Goal: Browse casually: Explore the website without a specific task or goal

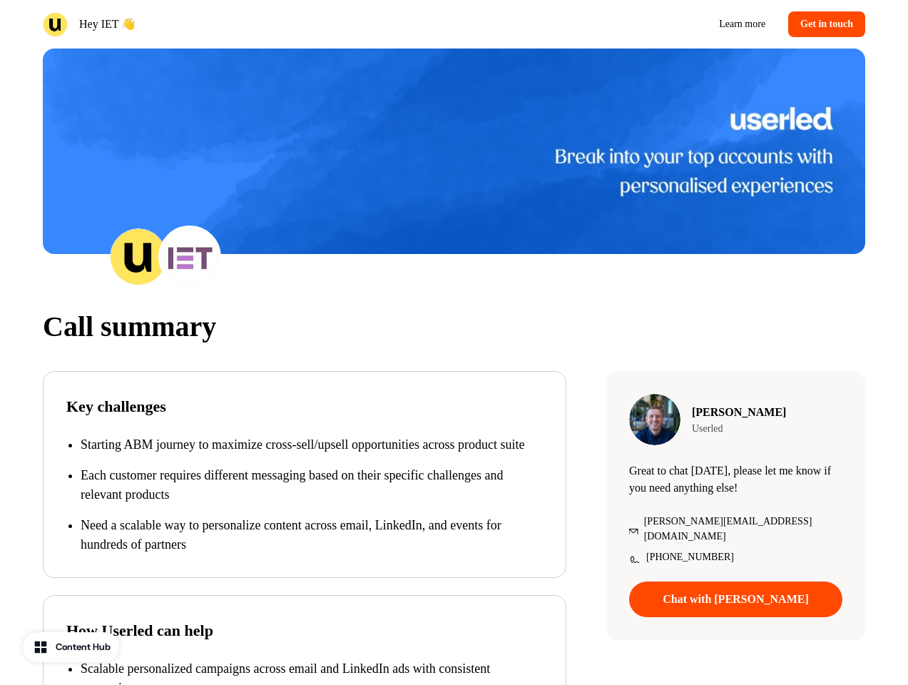
click at [454, 24] on div "Hey IET 👋 Learn more Get in touch" at bounding box center [454, 24] width 908 height 49
click at [245, 24] on div "Hey IET 👋" at bounding box center [246, 24] width 406 height 25
click at [663, 24] on div "Learn more Get in touch" at bounding box center [663, 24] width 406 height 26
click at [454, 151] on img at bounding box center [454, 151] width 822 height 205
click at [138, 257] on img at bounding box center [138, 256] width 57 height 57
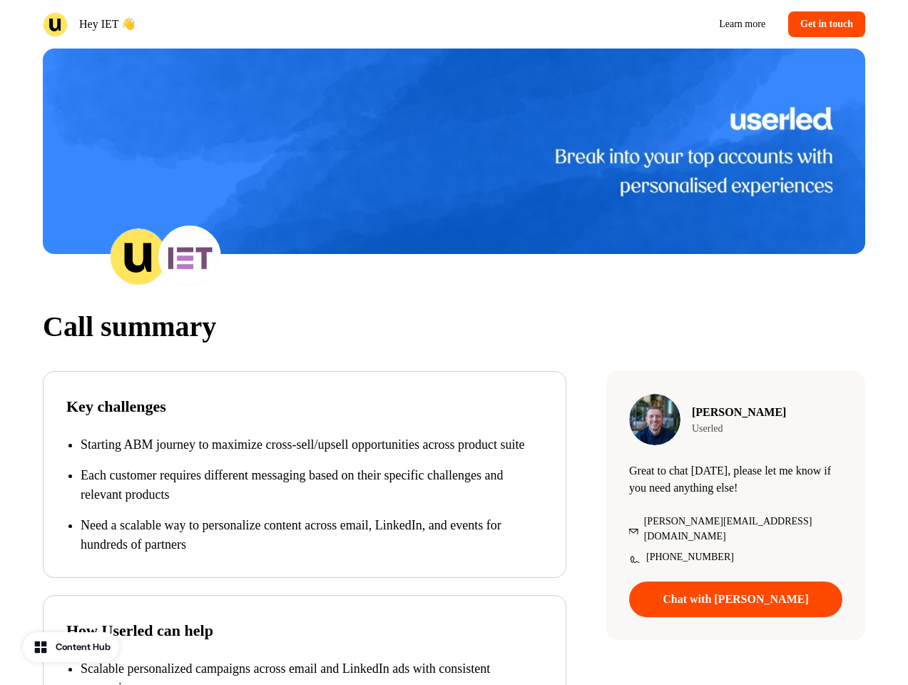
click at [190, 257] on img at bounding box center [189, 256] width 57 height 57
click at [454, 327] on p "Call summary" at bounding box center [454, 326] width 822 height 43
click at [305, 504] on p "Each customer requires different messaging based on their specific challenges a…" at bounding box center [312, 485] width 462 height 39
click at [305, 642] on p "How Userled can help" at bounding box center [304, 630] width 477 height 24
click at [305, 681] on p "Scalable personalized campaigns across email and LinkedIn ads with consistent m…" at bounding box center [312, 678] width 462 height 39
